Goal: Task Accomplishment & Management: Complete application form

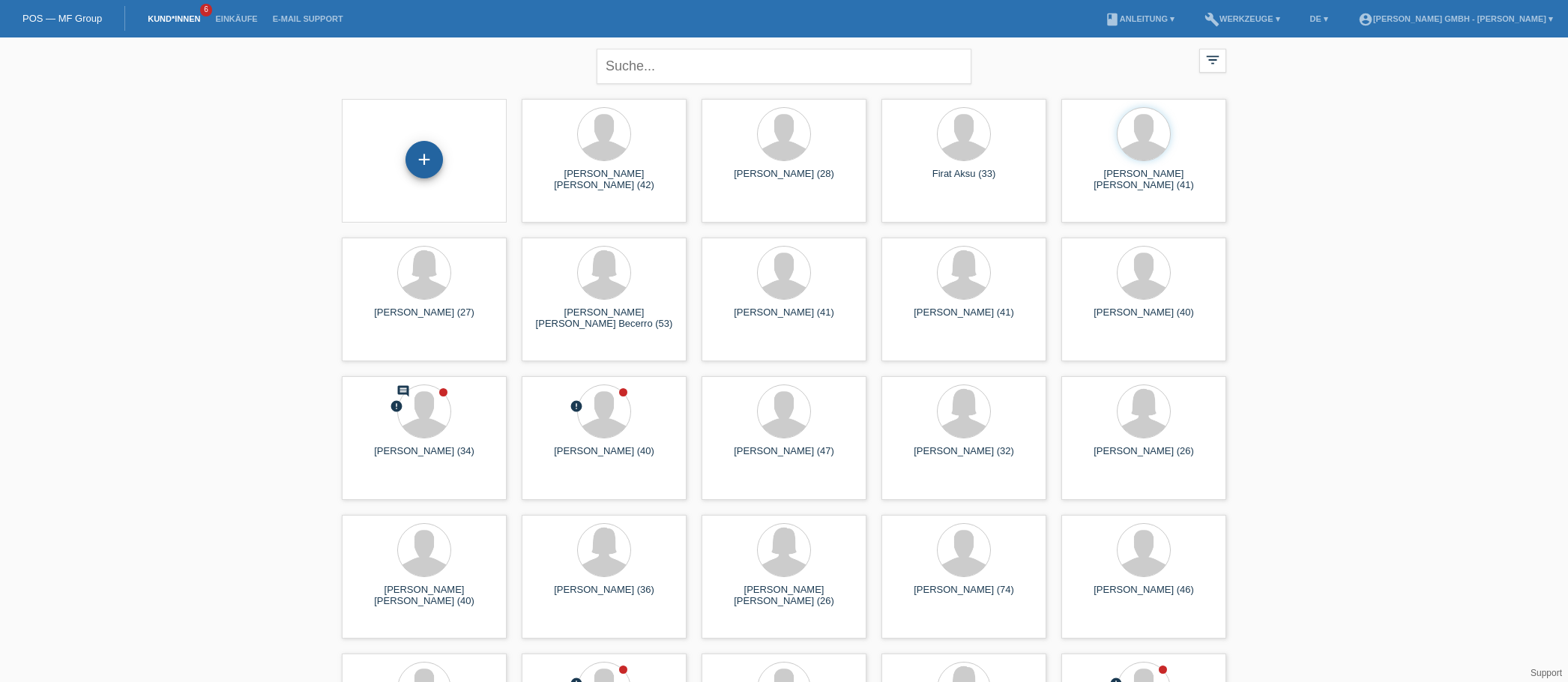
click at [431, 155] on div "+" at bounding box center [424, 159] width 36 height 26
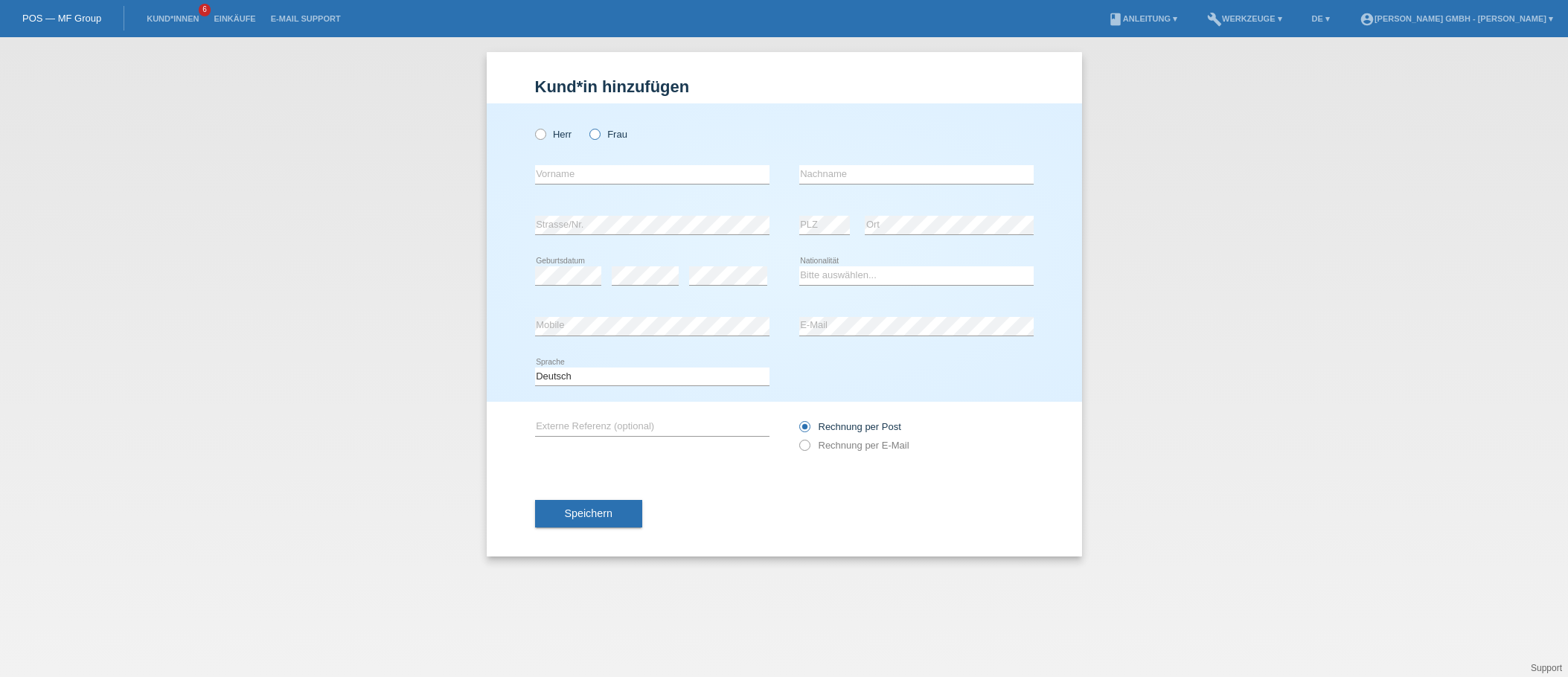
click at [604, 131] on label "Frau" at bounding box center [609, 134] width 38 height 11
click at [599, 131] on input "Frau" at bounding box center [594, 134] width 9 height 9
radio input "true"
click at [567, 177] on input "text" at bounding box center [652, 175] width 234 height 19
click at [558, 179] on input "text" at bounding box center [652, 175] width 234 height 19
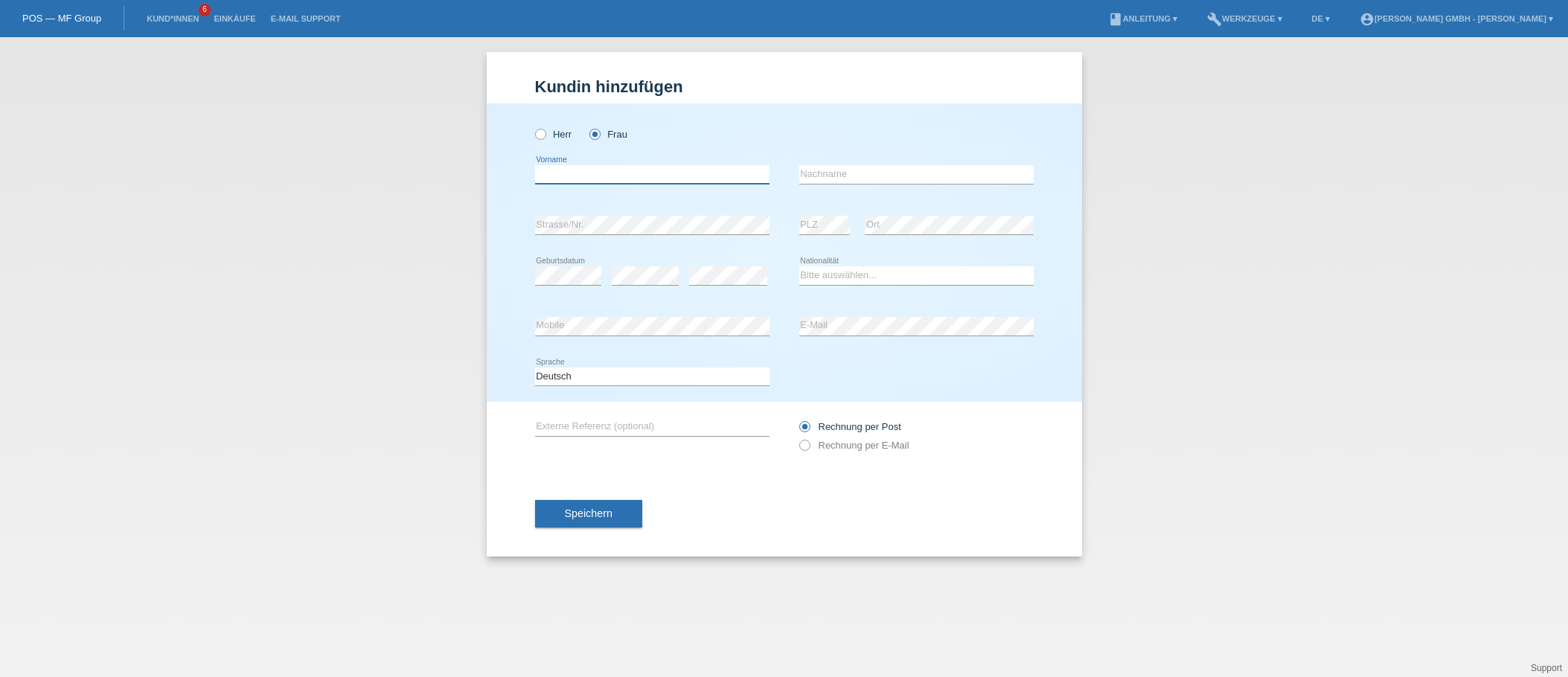
paste input "Mirjete"
type input "Mirjete"
click at [832, 179] on input "text" at bounding box center [916, 175] width 234 height 19
paste input "ljatifi"
type input "ljatifi"
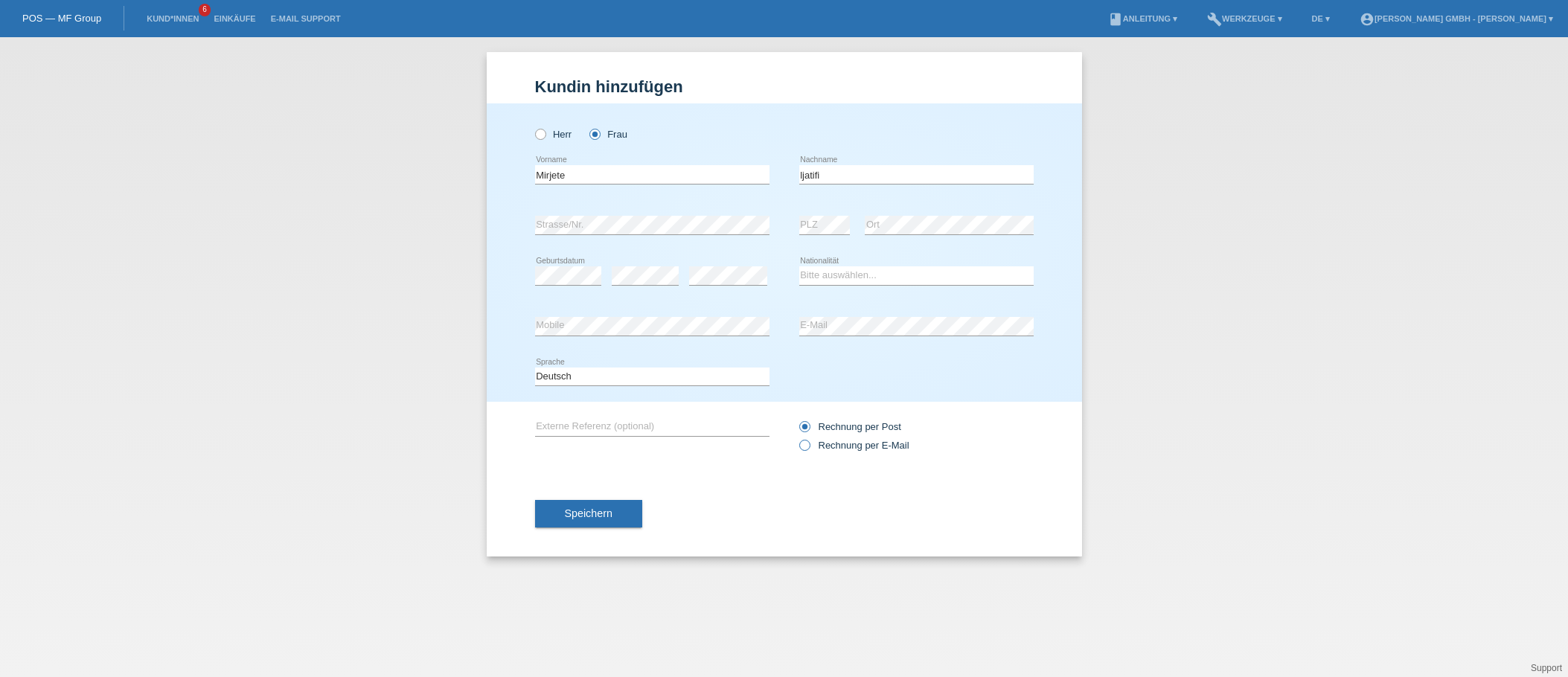
click at [875, 443] on label "Rechnung per E-Mail" at bounding box center [854, 446] width 110 height 11
click at [809, 443] on input "Rechnung per E-Mail" at bounding box center [804, 449] width 9 height 19
radio input "true"
click at [816, 276] on select "Bitte auswählen... Schweiz Deutschland Liechtenstein Österreich ------------ Af…" at bounding box center [916, 275] width 234 height 18
select select "MK"
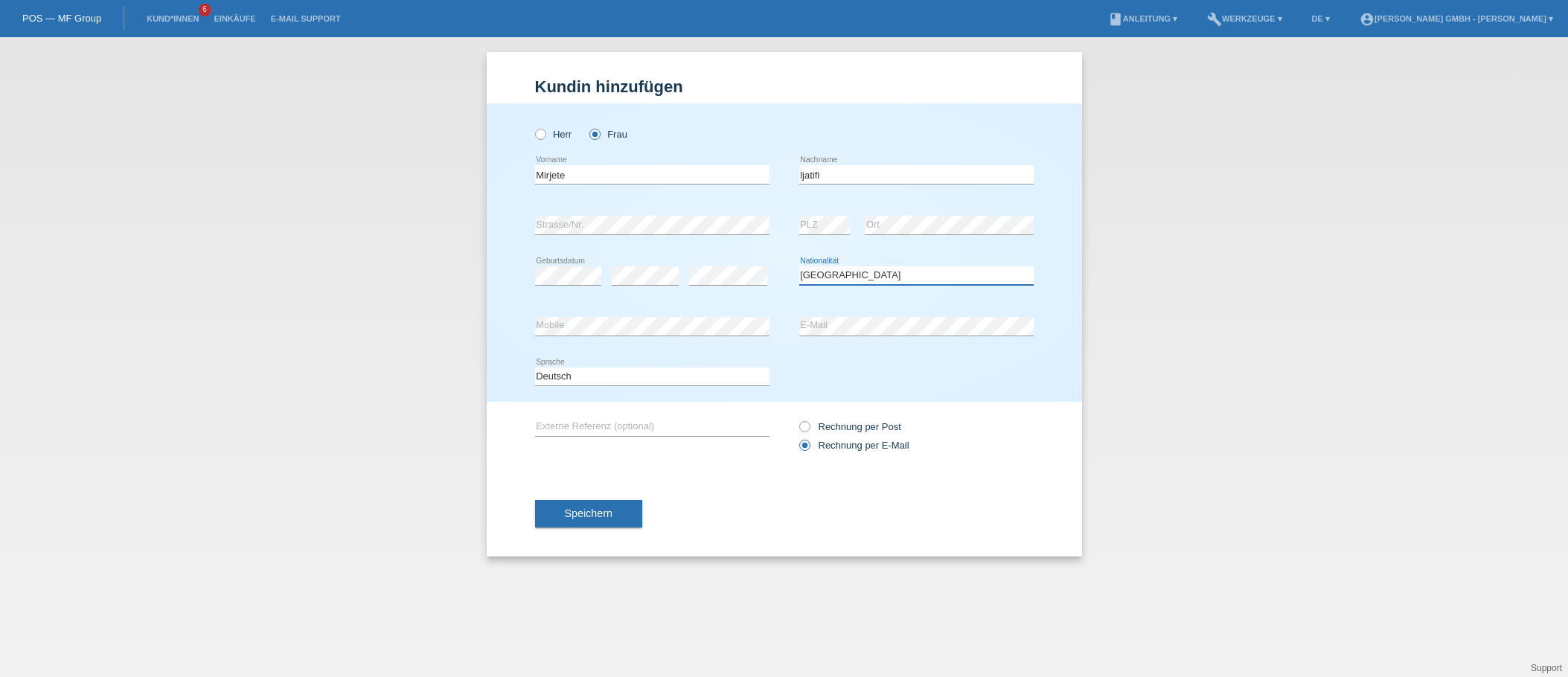
click at [800, 266] on select "Bitte auswählen... Schweiz Deutschland Liechtenstein Österreich ------------ Af…" at bounding box center [916, 275] width 234 height 18
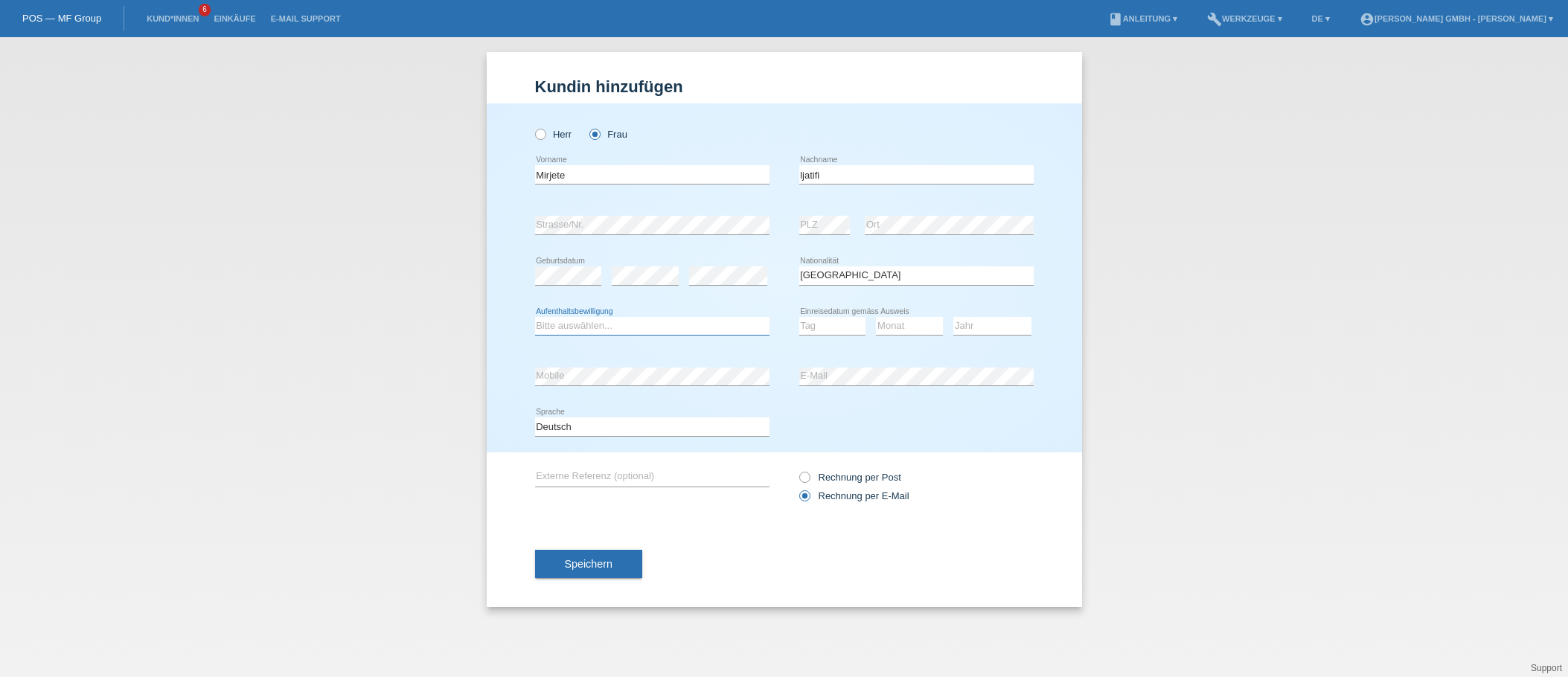
click at [586, 332] on select "Bitte auswählen... C B B - Flüchtlingsstatus Andere" at bounding box center [652, 325] width 234 height 18
click at [563, 325] on select "Bitte auswählen... C B B - Flüchtlingsstatus Andere" at bounding box center [652, 325] width 234 height 18
select select "B"
click at [535, 317] on select "Bitte auswählen... C B B - Flüchtlingsstatus Andere" at bounding box center [652, 325] width 234 height 18
click at [563, 386] on icon at bounding box center [652, 386] width 234 height 1
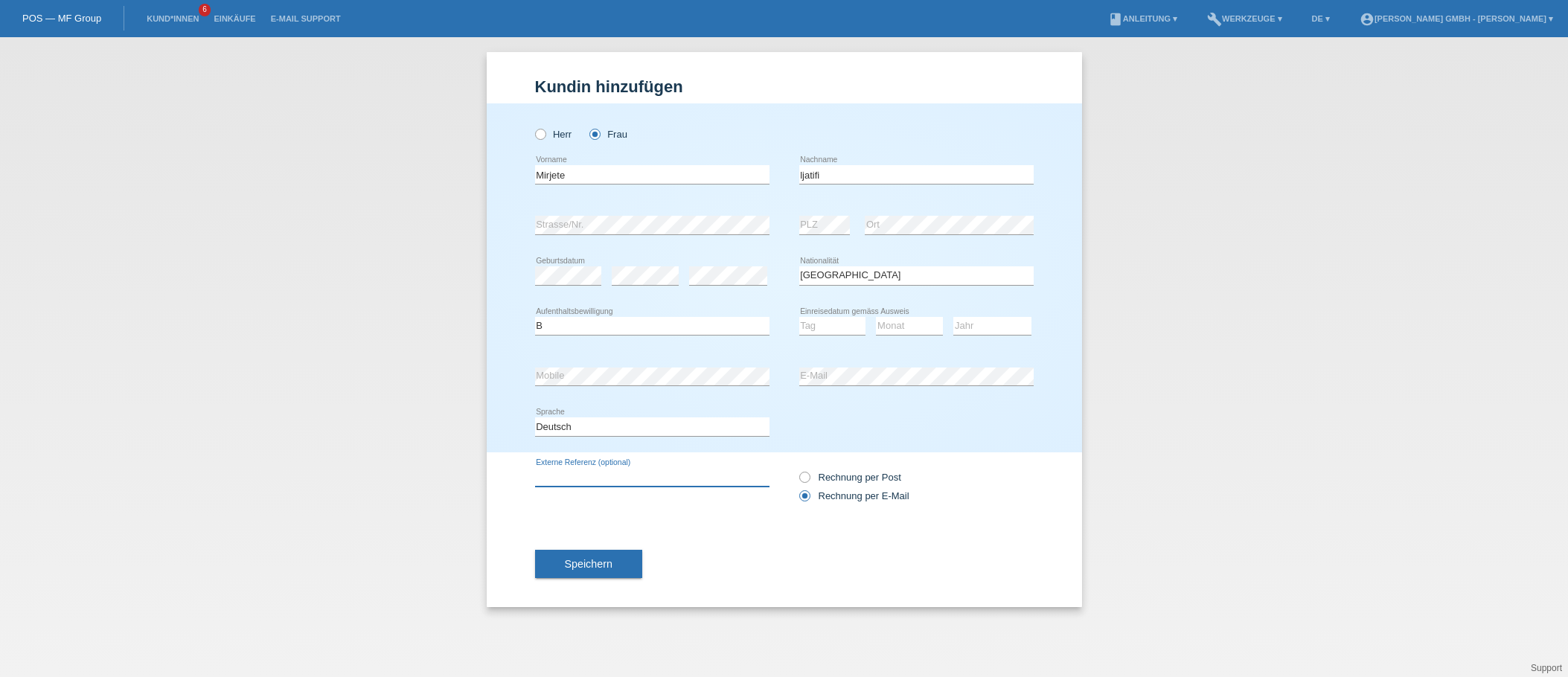
click at [568, 470] on input "text" at bounding box center [652, 478] width 234 height 19
paste input "725010588LM"
type input "725010588LM"
drag, startPoint x: 842, startPoint y: 323, endPoint x: 842, endPoint y: 341, distance: 18.0
click at [842, 323] on select "Tag 01 02 03 04 05 06 07 08 09 10 11" at bounding box center [832, 325] width 67 height 18
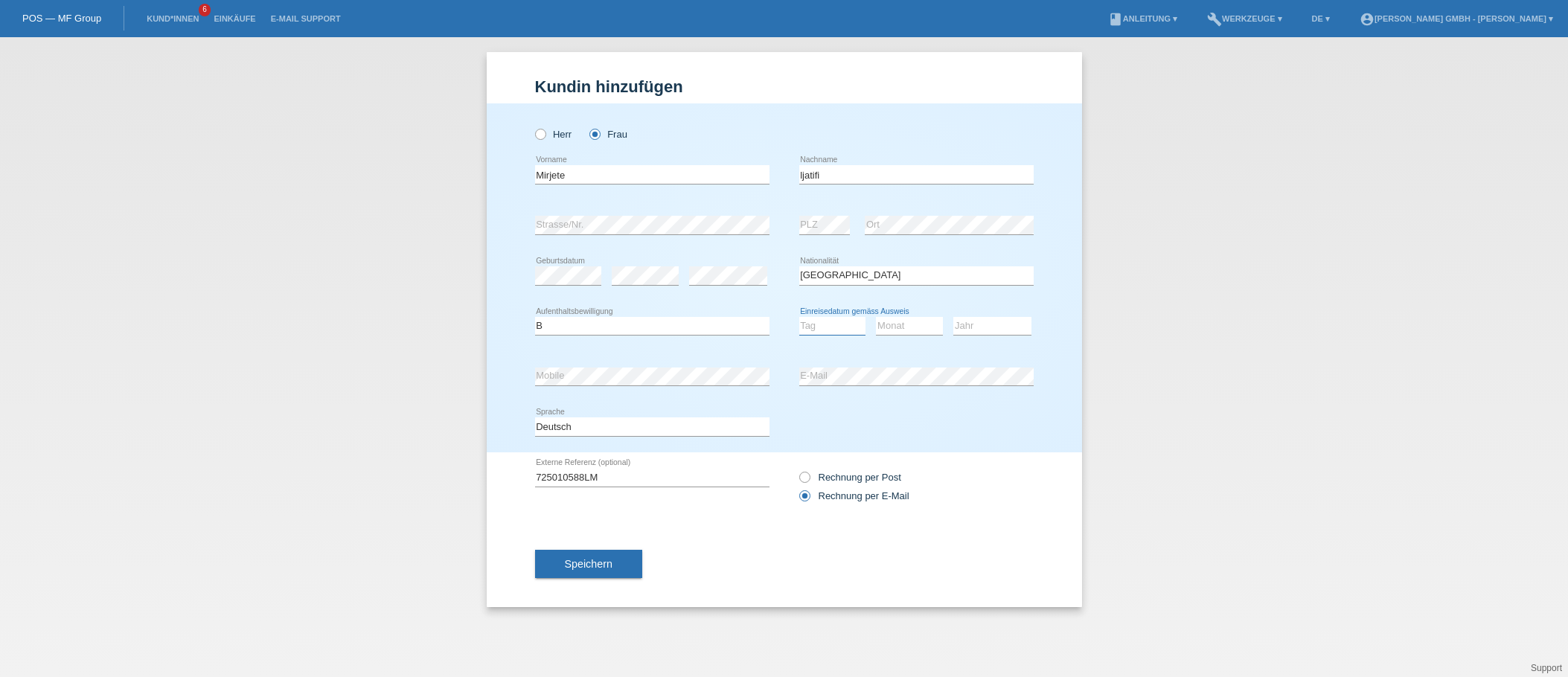
select select "06"
click at [800, 317] on select "Tag 01 02 03 04 05 06 07 08 09 10 11" at bounding box center [832, 325] width 67 height 18
click at [911, 329] on select "Monat 01 02 03 04 05 06 07 08 09 10 11" at bounding box center [909, 325] width 67 height 18
select select "05"
click at [876, 317] on select "Monat 01 02 03 04 05 06 07 08 09 10 11" at bounding box center [909, 325] width 67 height 18
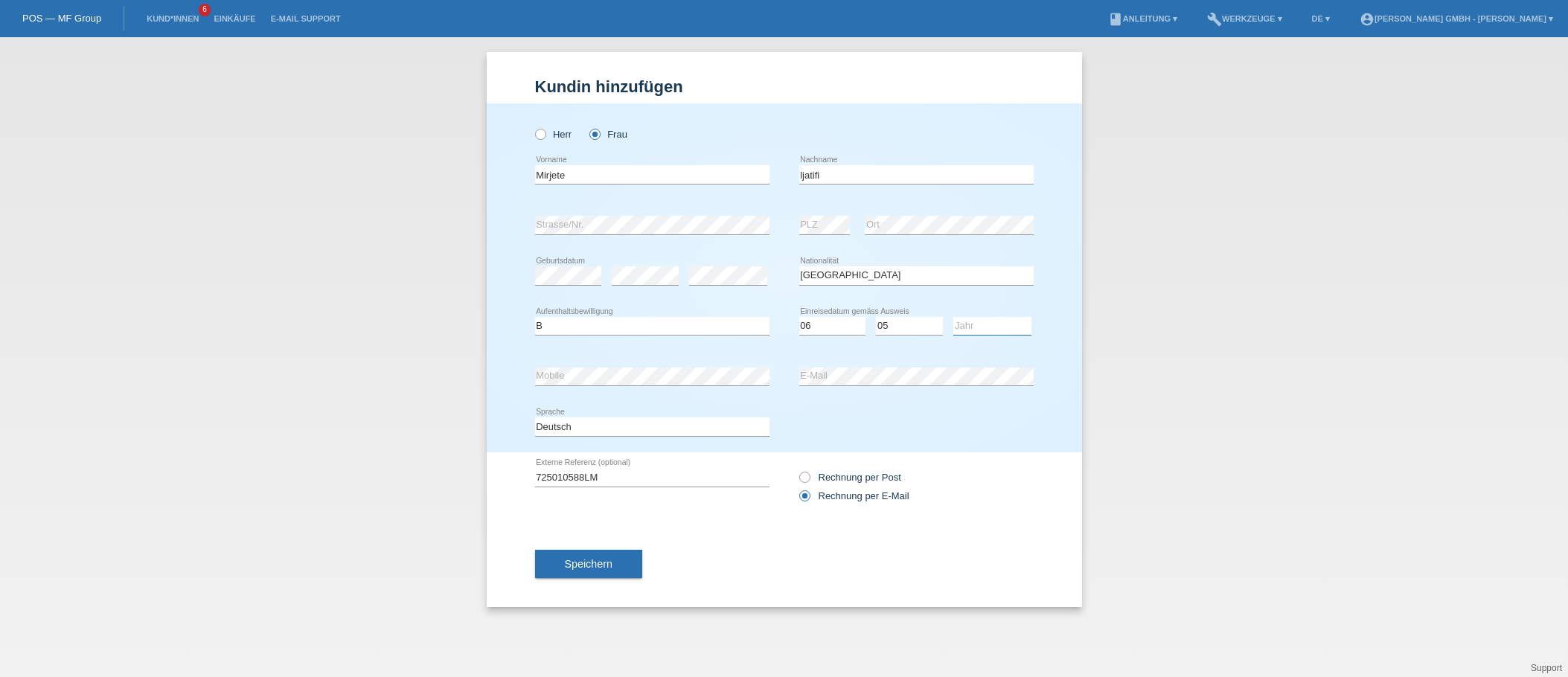
click at [965, 320] on select "Jahr 2025 2024 2023 2022 2021 2020 2019 2018 2017 2016 2015 2014 2013 2012 2011…" at bounding box center [992, 325] width 78 height 18
select select "2017"
click at [954, 317] on select "Jahr 2025 2024 2023 2022 2021 2020 2019 2018 2017 2016 2015 2014 2013 2012 2011…" at bounding box center [992, 325] width 78 height 18
click at [1142, 392] on div "Kund*in hinzufügen Kunde hinzufügen Kundin hinzufügen Herr Frau Mirjete error V…" at bounding box center [784, 357] width 1568 height 639
click at [765, 541] on div "Speichern" at bounding box center [784, 564] width 499 height 87
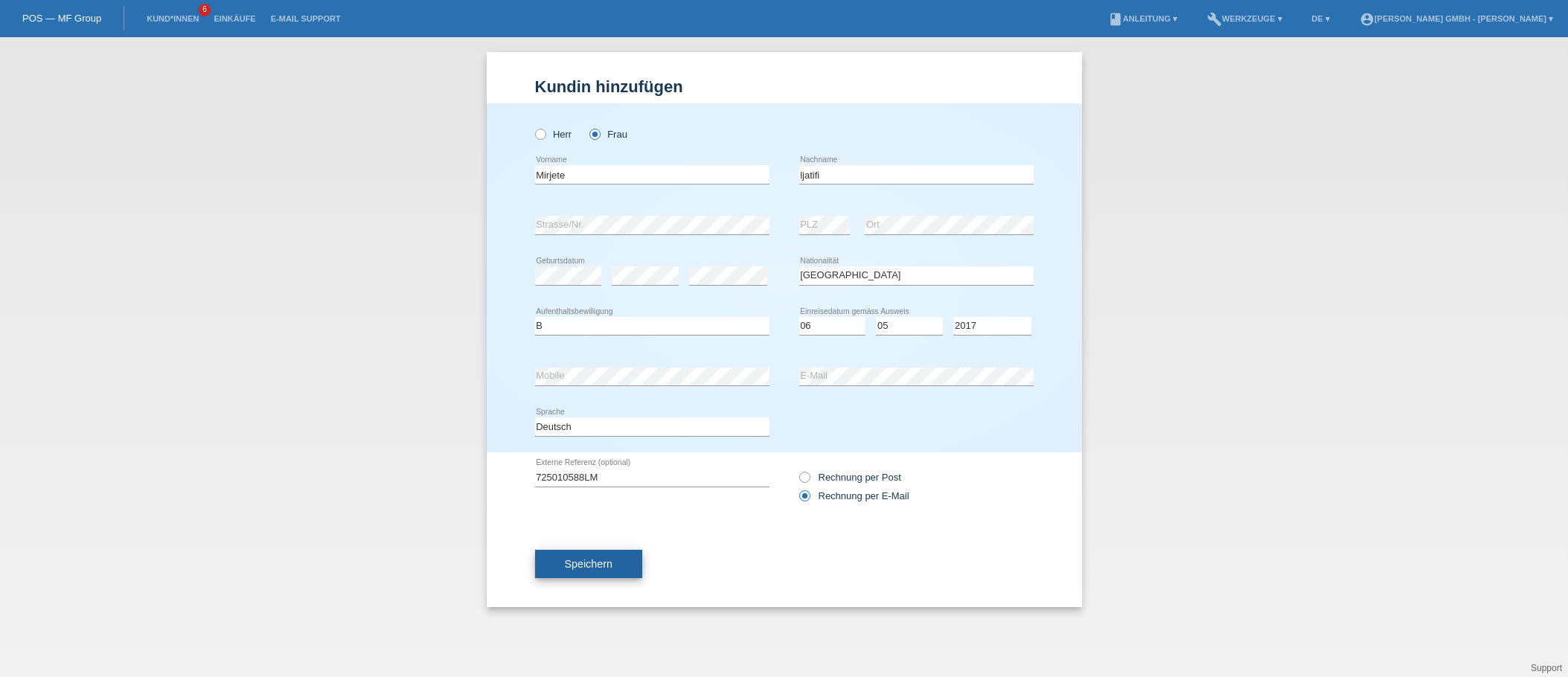
click at [594, 562] on span "Speichern" at bounding box center [589, 563] width 48 height 12
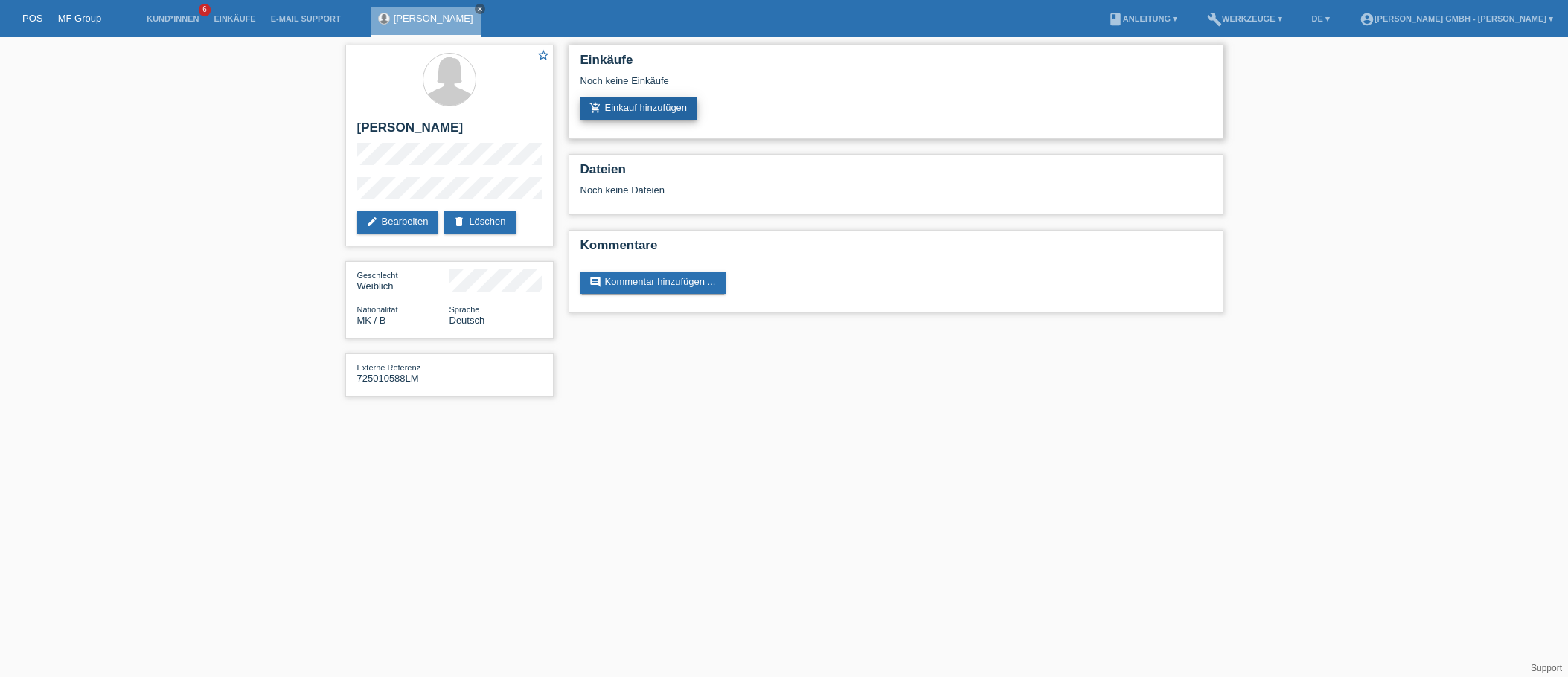
click at [667, 113] on link "add_shopping_cart Einkauf hinzufügen" at bounding box center [639, 109] width 118 height 23
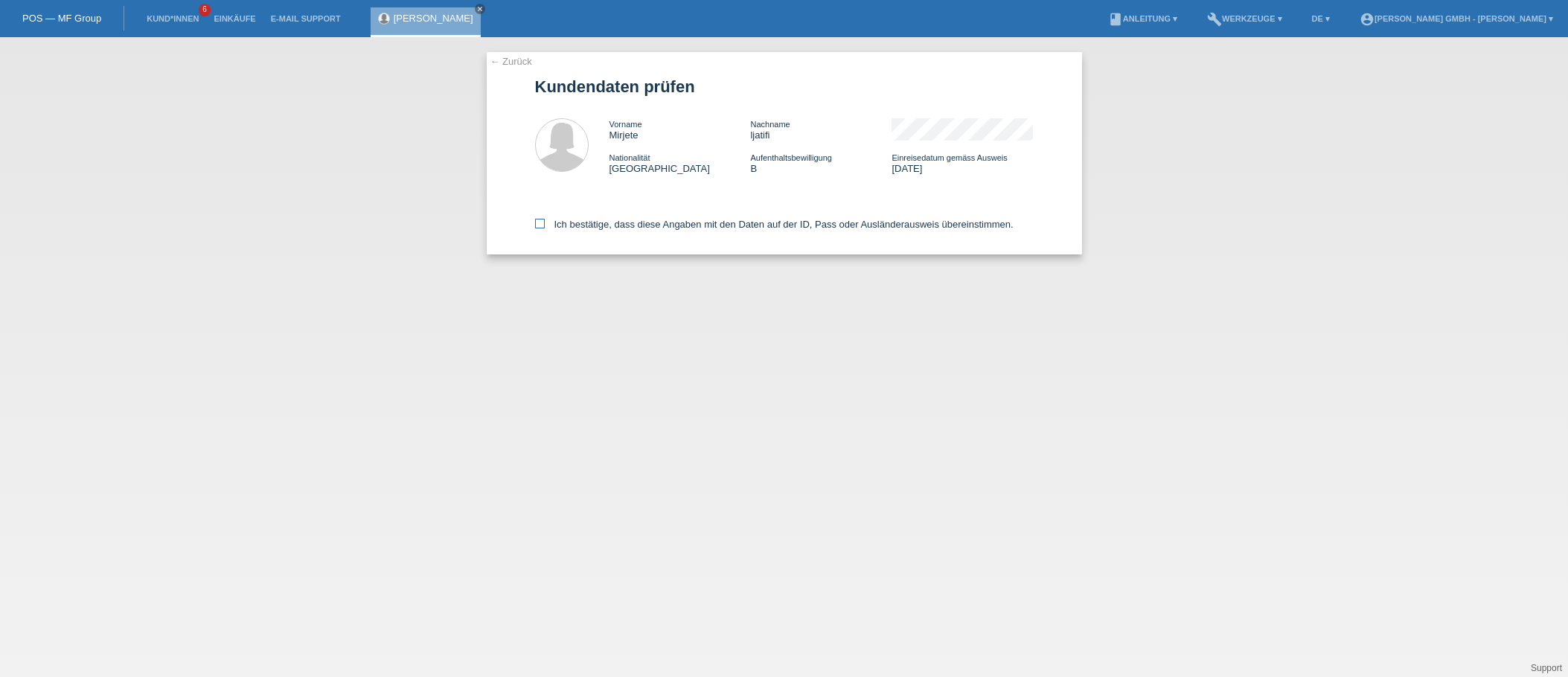
click at [566, 223] on label "Ich bestätige, dass diese Angaben mit den Daten auf der ID, Pass oder Ausländer…" at bounding box center [774, 225] width 479 height 11
click at [545, 223] on input "Ich bestätige, dass diese Angaben mit den Daten auf der ID, Pass oder Ausländer…" at bounding box center [540, 224] width 9 height 9
checkbox input "true"
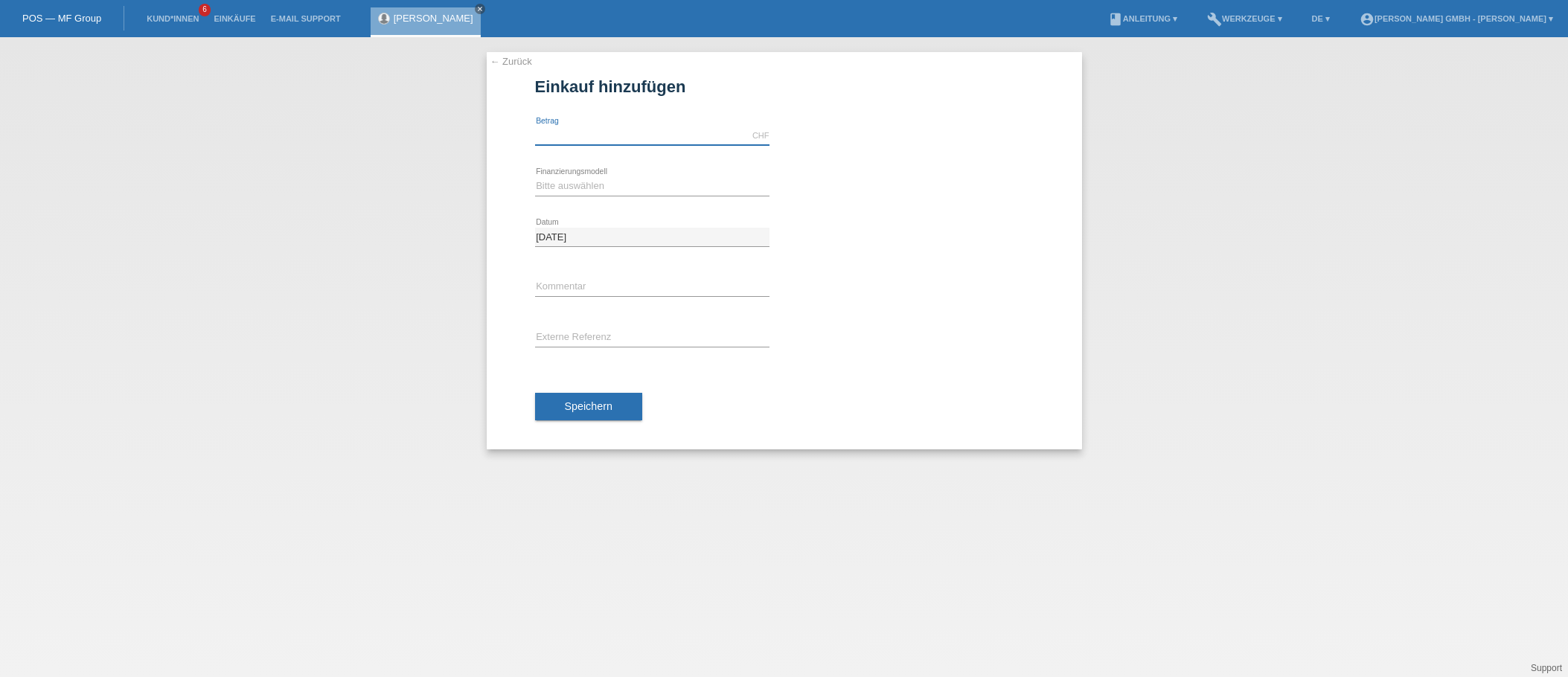
click at [570, 140] on input "text" at bounding box center [652, 136] width 234 height 19
type input "1649.00"
click at [944, 290] on div "error Kommentar" at bounding box center [784, 288] width 499 height 51
click at [583, 176] on div "Bitte auswählen Kauf auf Rechnung mit Teilzahlungsoption Fixe Raten error Finan…" at bounding box center [652, 187] width 234 height 51
click at [573, 183] on select "Bitte auswählen Kauf auf Rechnung mit Teilzahlungsoption Fixe Raten" at bounding box center [652, 185] width 234 height 18
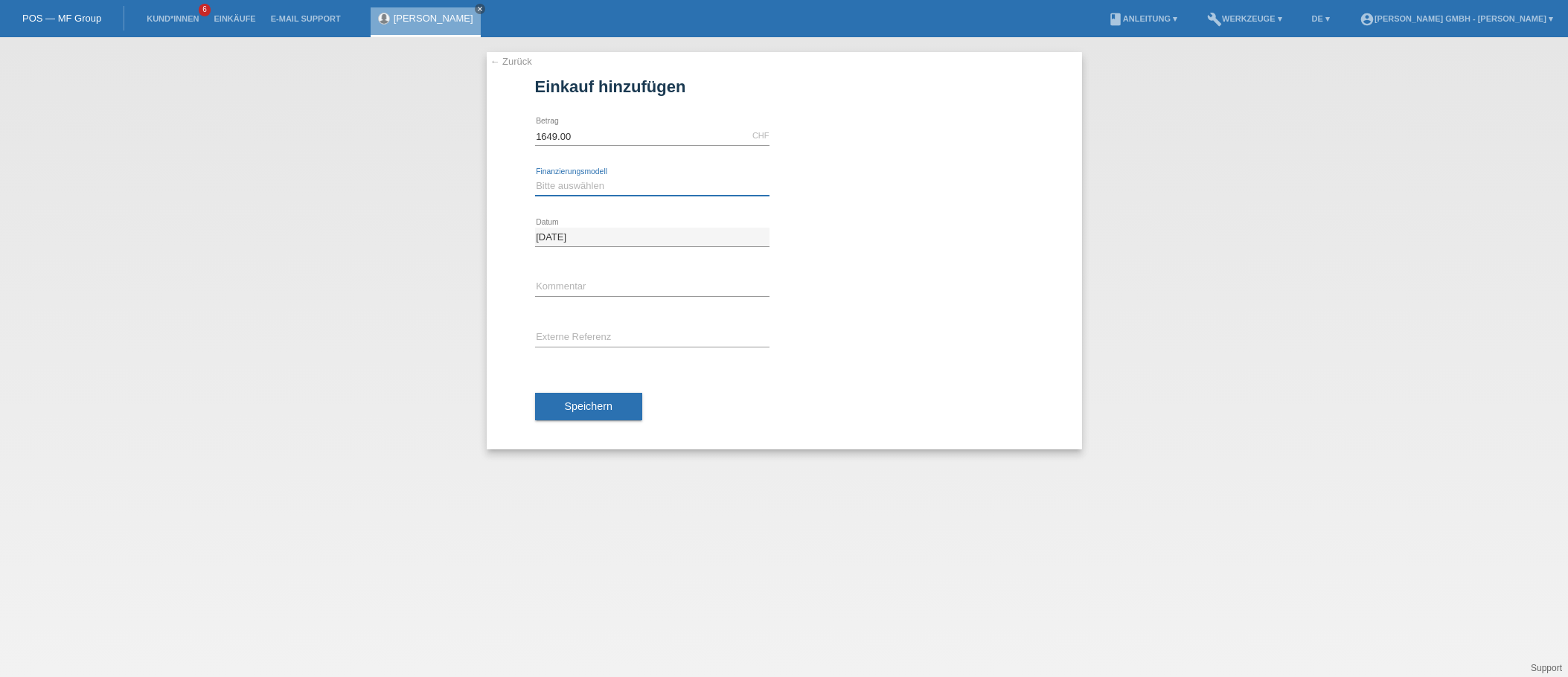
select select "198"
click at [535, 177] on select "Bitte auswählen Kauf auf Rechnung mit Teilzahlungsoption Fixe Raten" at bounding box center [652, 185] width 234 height 18
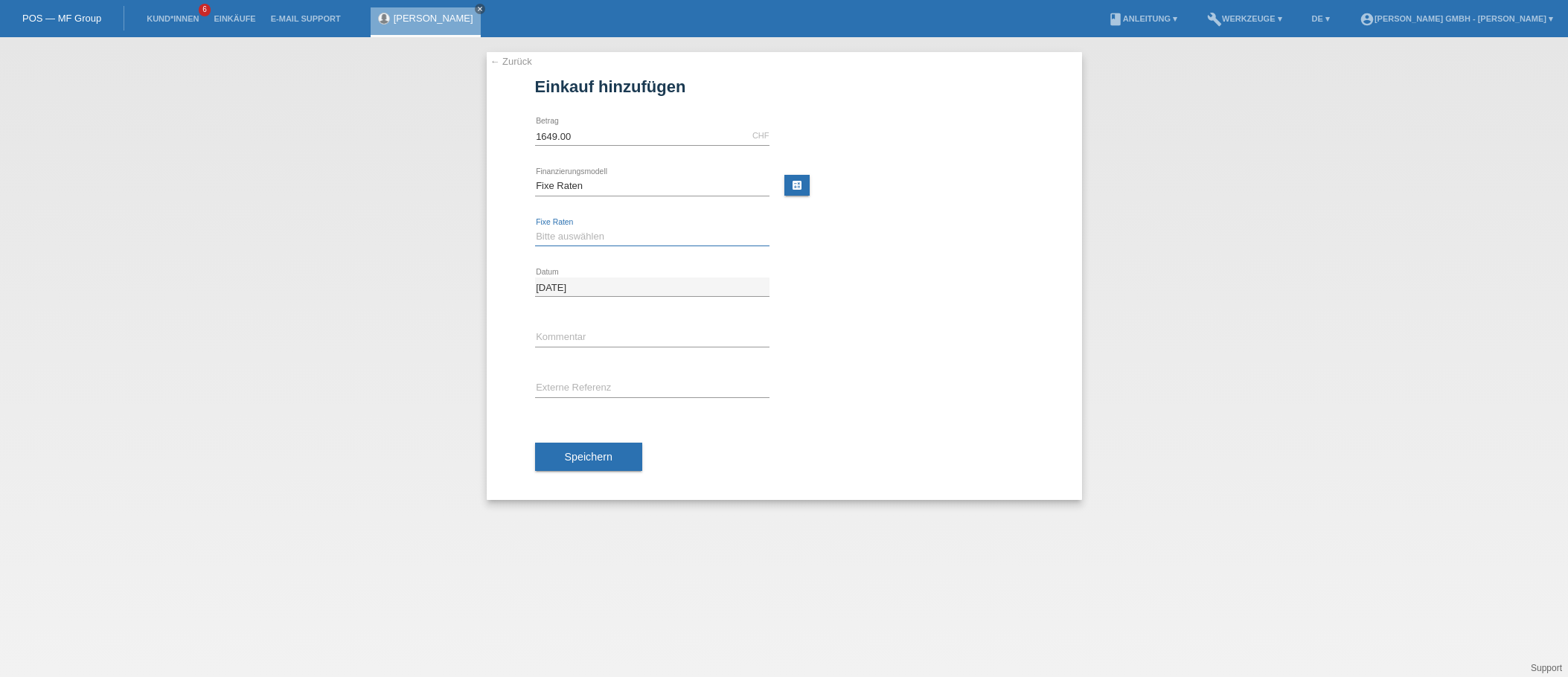
click at [569, 232] on select "Bitte auswählen 12 Raten 24 Raten" at bounding box center [652, 236] width 234 height 18
select select "531"
click at [535, 228] on select "Bitte auswählen 12 Raten 24 Raten" at bounding box center [652, 236] width 234 height 18
click at [567, 389] on input "text" at bounding box center [652, 388] width 234 height 19
paste input "725010588LM"
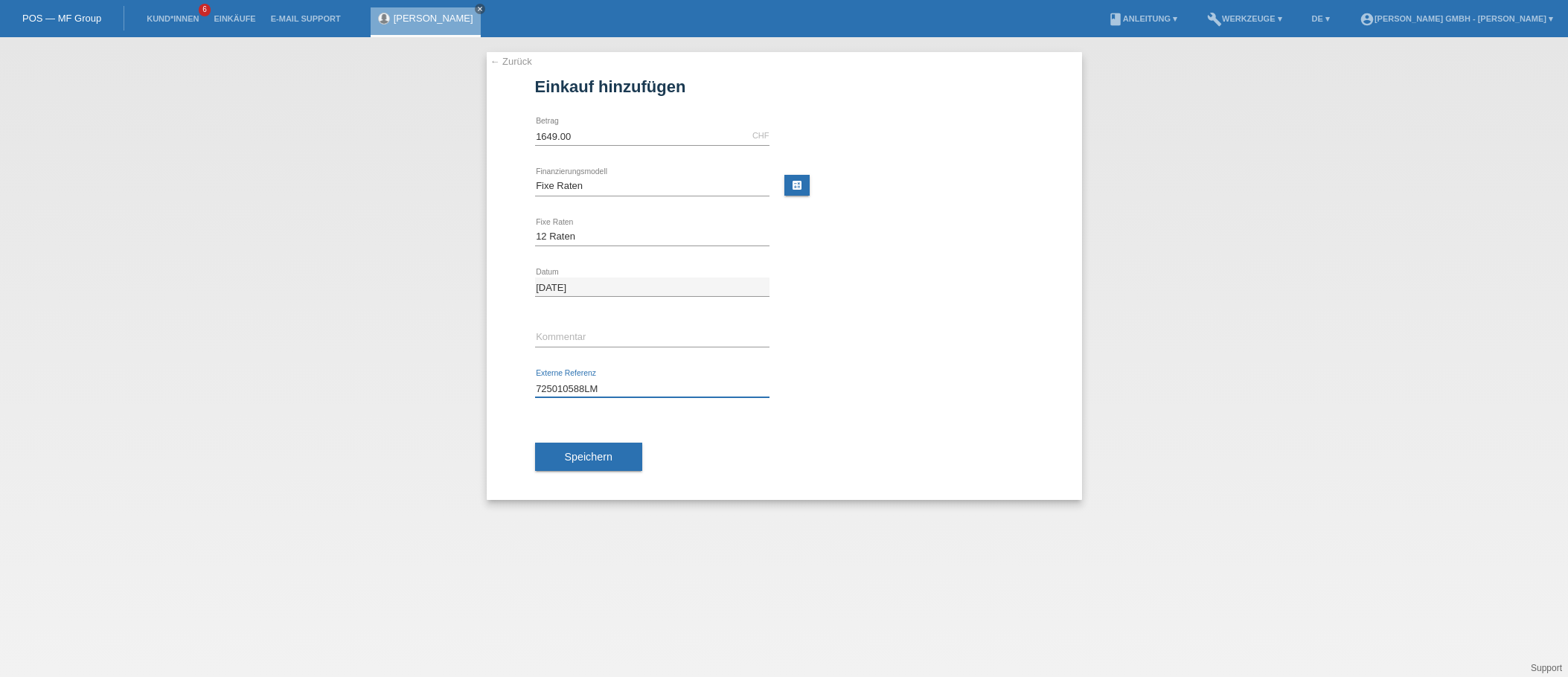
type input "725010588LM"
click at [915, 379] on div "725010588LM error Externe Referenz" at bounding box center [784, 388] width 499 height 51
click at [590, 453] on span "Speichern" at bounding box center [589, 456] width 48 height 12
